Goal: Task Accomplishment & Management: Manage account settings

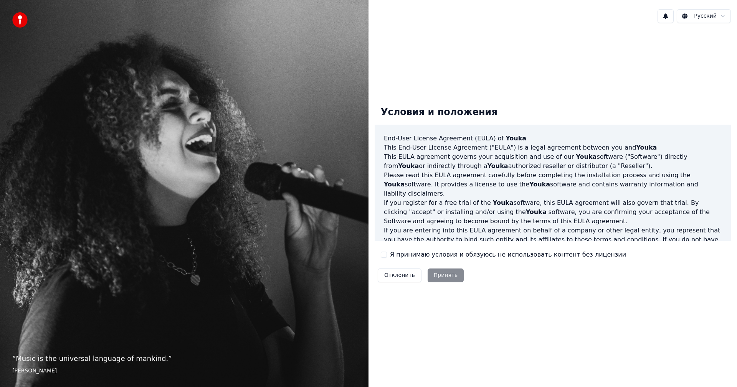
click at [386, 255] on button "Я принимаю условия и обязуюсь не использовать контент без лицензии" at bounding box center [384, 255] width 6 height 6
click at [439, 275] on button "Принять" at bounding box center [446, 276] width 36 height 14
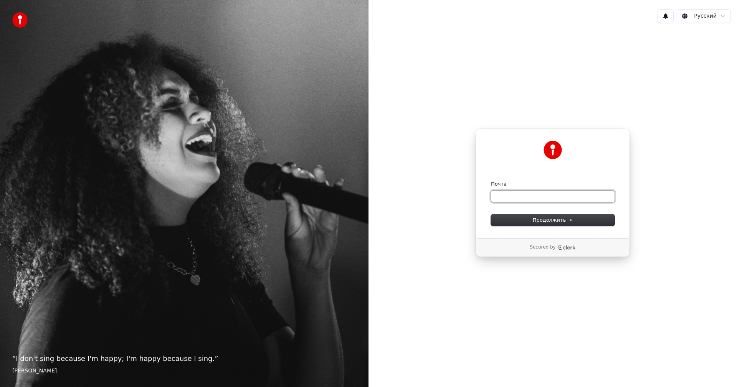
click at [521, 195] on input "Почта" at bounding box center [553, 197] width 124 height 12
type input "*"
click at [532, 215] on button "Продолжить" at bounding box center [553, 221] width 124 height 12
type input "**********"
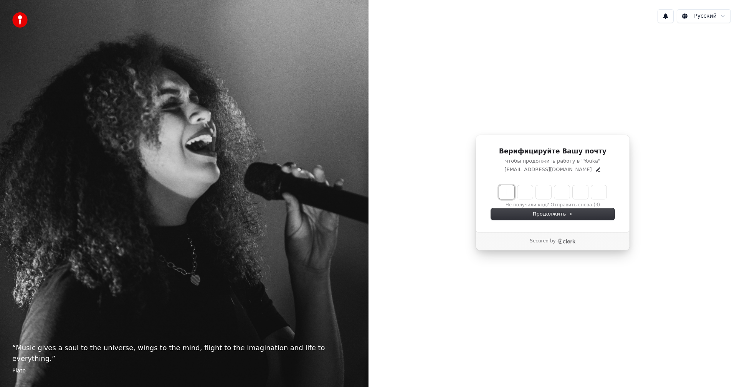
click at [510, 192] on input "Enter verification code" at bounding box center [560, 192] width 123 height 14
click at [705, 202] on div "Верифицируйте Вашу почту чтобы продолжить работу в "Youka" babickija677@gmail.c…" at bounding box center [552, 192] width 368 height 327
drag, startPoint x: 505, startPoint y: 191, endPoint x: 526, endPoint y: 194, distance: 21.0
click at [506, 191] on input "Enter verification code" at bounding box center [560, 192] width 123 height 14
type input "******"
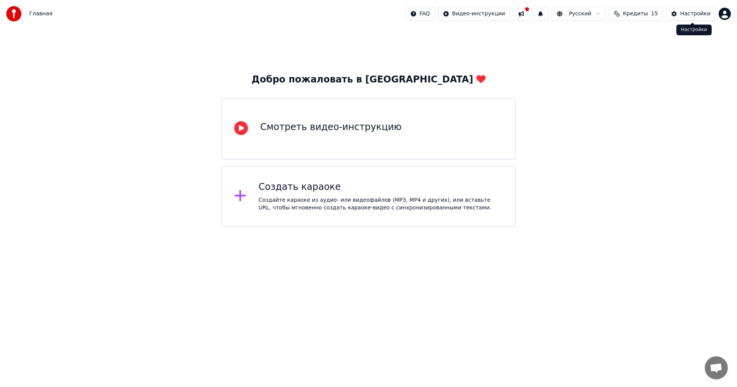
click at [685, 13] on div "Настройки" at bounding box center [695, 14] width 30 height 8
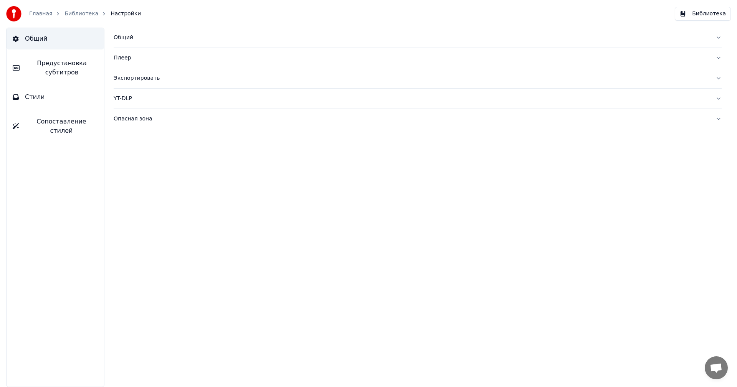
click at [132, 39] on div "Общий" at bounding box center [412, 38] width 596 height 8
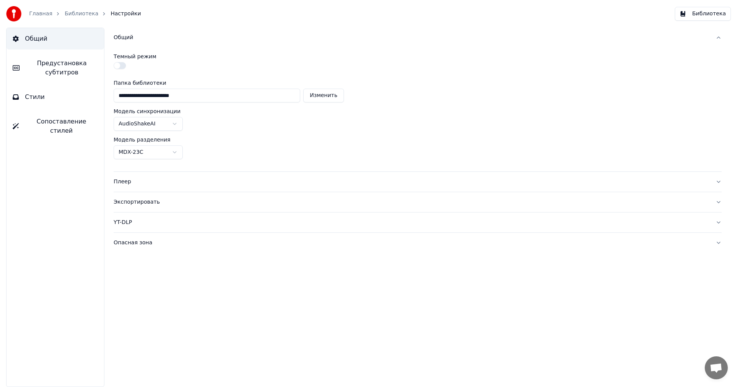
click at [121, 66] on button "button" at bounding box center [120, 65] width 12 height 7
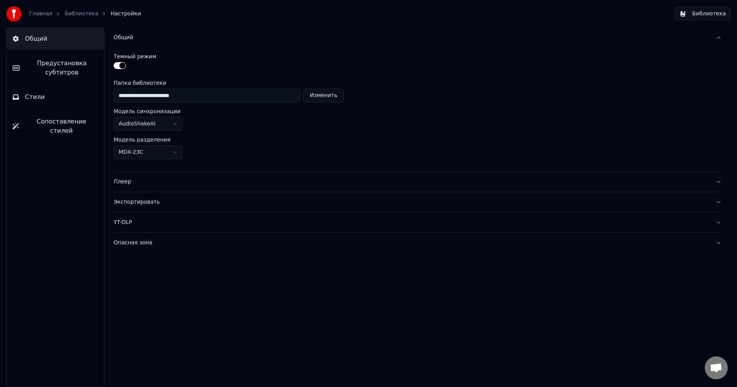
click at [326, 98] on button "Изменить" at bounding box center [323, 96] width 41 height 14
type input "**********"
click at [182, 180] on div "Плеер" at bounding box center [412, 182] width 596 height 8
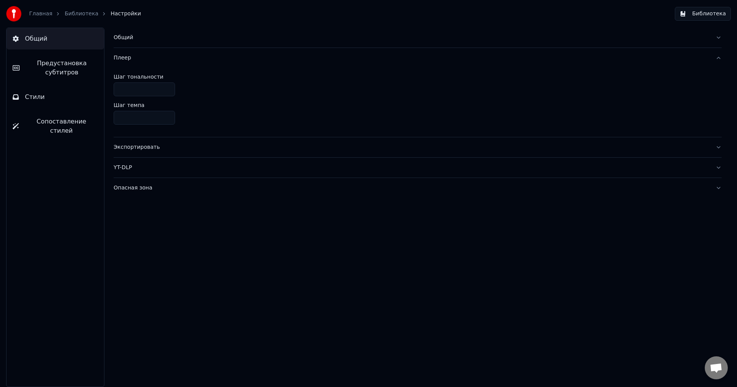
click at [126, 58] on div "Плеер" at bounding box center [412, 58] width 596 height 8
click at [141, 149] on div "Экспортировать" at bounding box center [412, 148] width 596 height 8
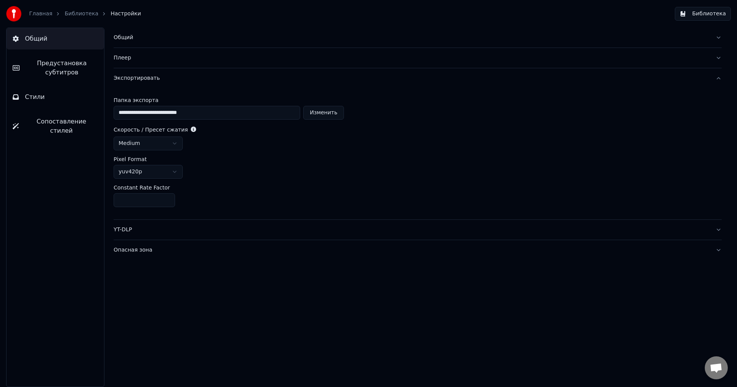
click at [326, 112] on button "Изменить" at bounding box center [323, 113] width 41 height 14
type input "**********"
click at [76, 73] on span "Предустановка субтитров" at bounding box center [62, 68] width 72 height 18
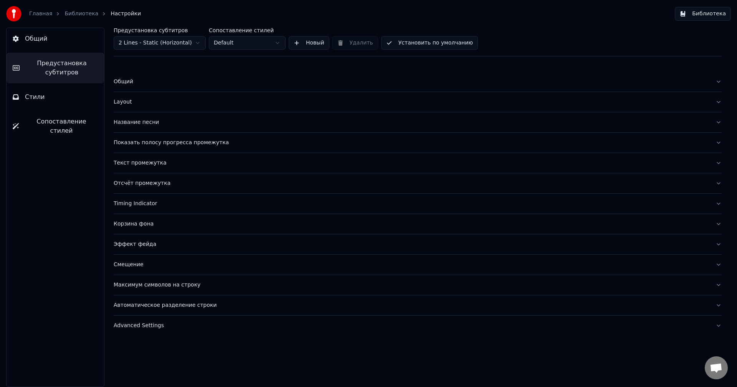
click at [124, 83] on div "Общий" at bounding box center [412, 82] width 596 height 8
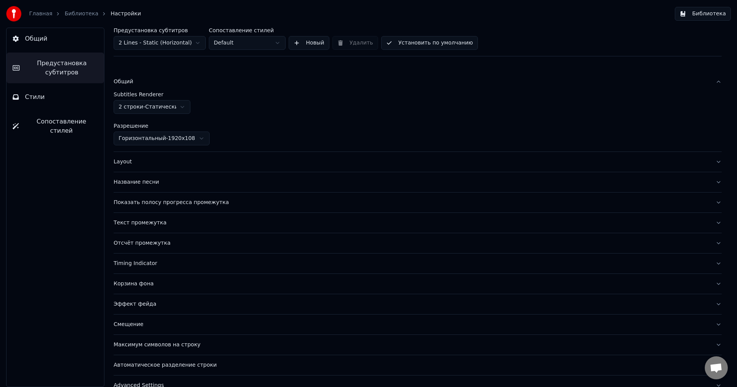
click at [144, 183] on div "Название песни" at bounding box center [412, 182] width 596 height 8
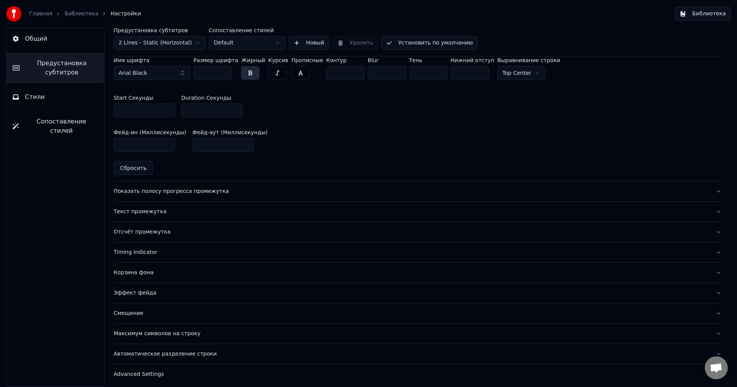
scroll to position [370, 0]
click at [152, 211] on div "Текст промежутка" at bounding box center [412, 210] width 596 height 8
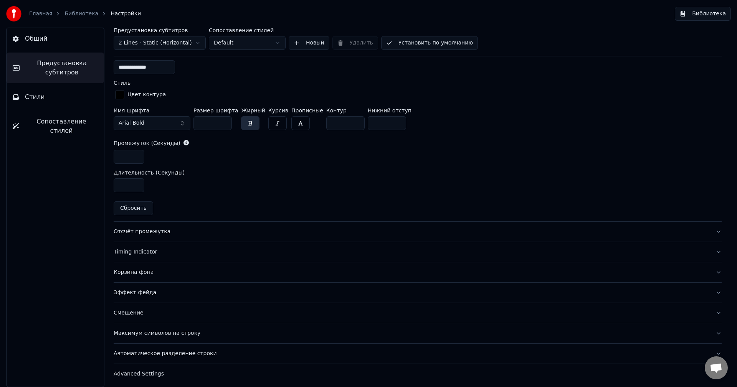
scroll to position [336, 0]
click at [195, 352] on div "Автоматическое разделение строки" at bounding box center [412, 352] width 596 height 8
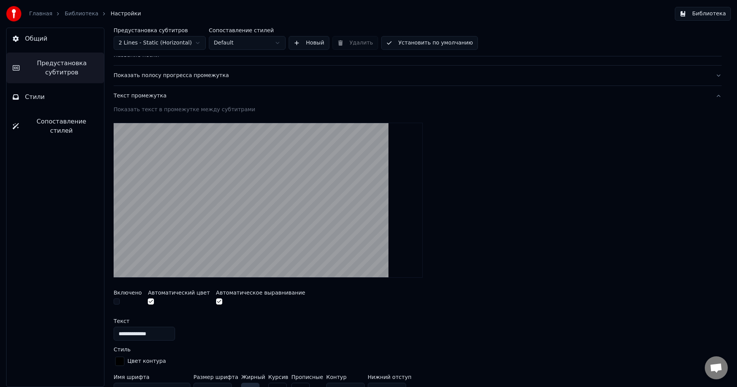
scroll to position [45, 0]
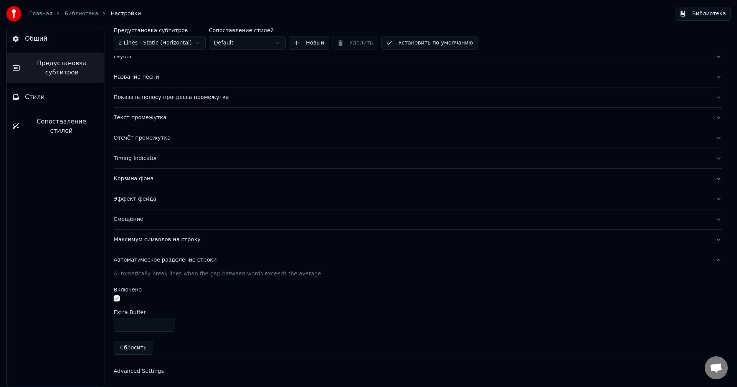
click at [40, 97] on span "Стили" at bounding box center [35, 96] width 20 height 9
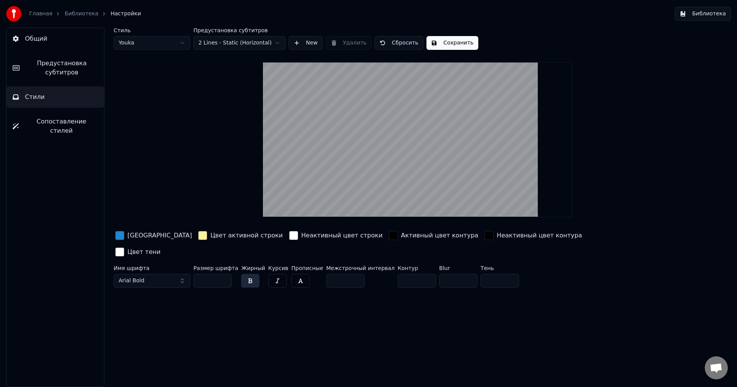
scroll to position [0, 0]
click at [182, 42] on html "Главная Библиотека Настройки Библиотека Общий Предустановка субтитров Стили Соп…" at bounding box center [368, 193] width 737 height 387
click at [182, 43] on html "Главная Библиотека Настройки Библиотека Общий Предустановка субтитров Стили Соп…" at bounding box center [368, 193] width 737 height 387
click at [279, 43] on html "Главная Библиотека Настройки Библиотека Общий Предустановка субтитров Стили Соп…" at bounding box center [368, 193] width 737 height 387
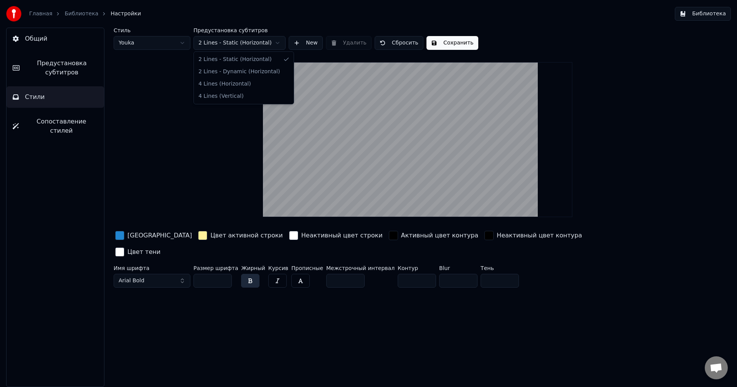
click at [68, 121] on html "Главная Библиотека Настройки Библиотека Общий Предустановка субтитров Стили Соп…" at bounding box center [368, 193] width 737 height 387
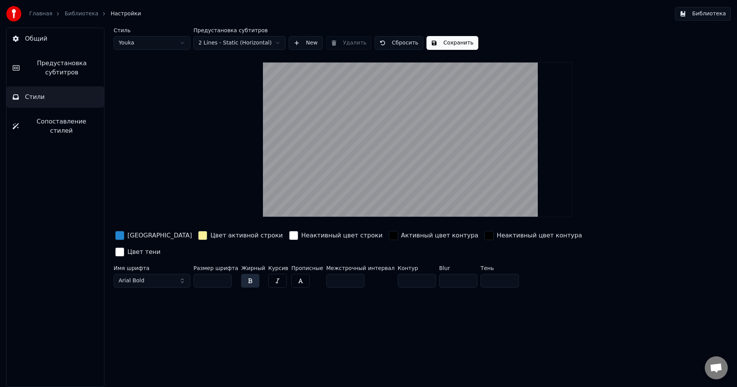
click at [68, 121] on span "Сопоставление стилей" at bounding box center [61, 126] width 73 height 18
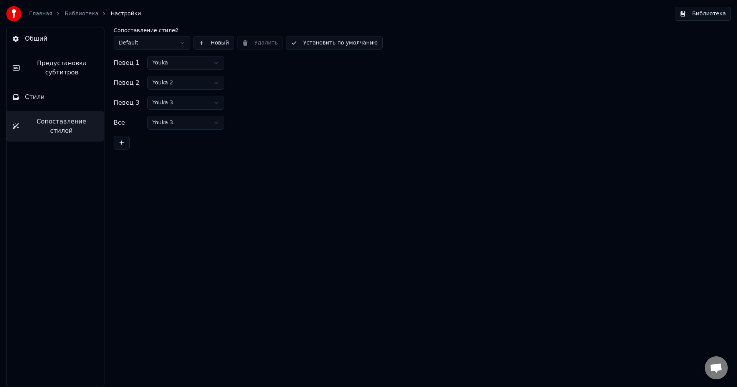
click at [76, 12] on link "Библиотека" at bounding box center [81, 14] width 34 height 8
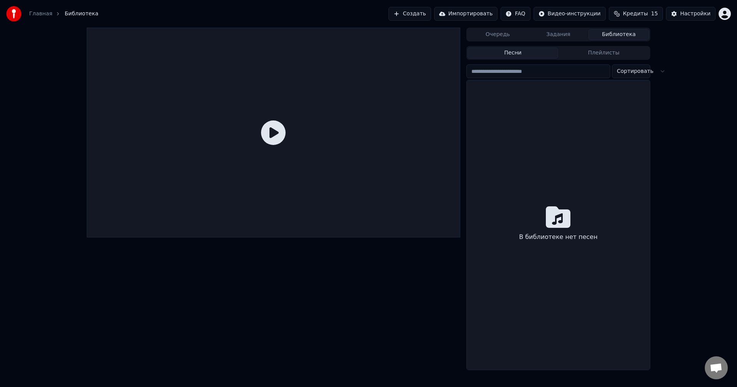
click at [560, 35] on button "Задания" at bounding box center [558, 34] width 61 height 11
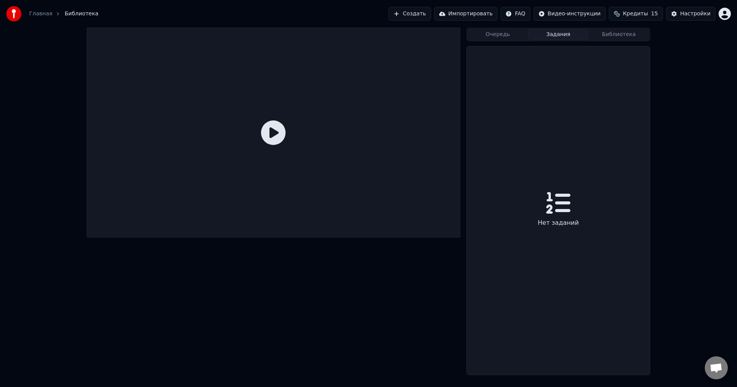
click at [503, 37] on button "Очередь" at bounding box center [497, 34] width 61 height 11
click at [550, 33] on button "Задания" at bounding box center [558, 34] width 61 height 11
click at [616, 35] on button "Библиотека" at bounding box center [618, 34] width 61 height 11
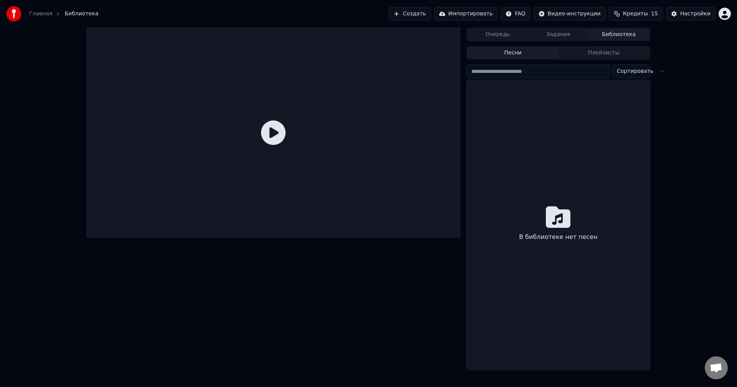
click at [553, 72] on input "search" at bounding box center [538, 71] width 144 height 14
type input "**********"
click at [606, 85] on div "В библиотеке нет песен" at bounding box center [558, 225] width 183 height 290
click at [38, 15] on link "Главная" at bounding box center [40, 14] width 23 height 8
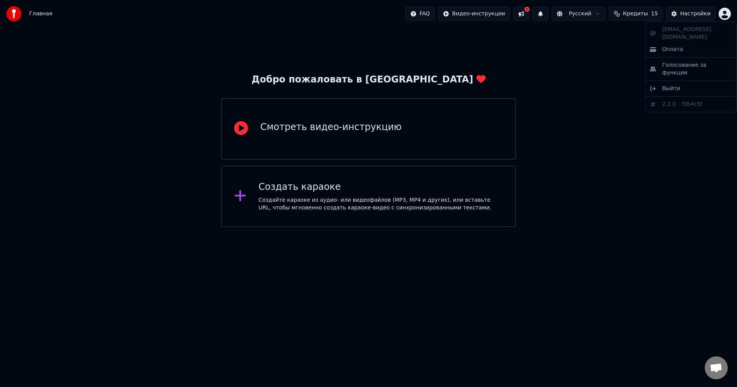
click at [724, 15] on html "Главная FAQ Видео-инструкции Русский Кредиты 15 Настройки Добро пожаловать в Yo…" at bounding box center [368, 113] width 737 height 227
click at [666, 85] on span "Выйти" at bounding box center [671, 89] width 18 height 8
